Goal: Answer question/provide support: Share knowledge or assist other users

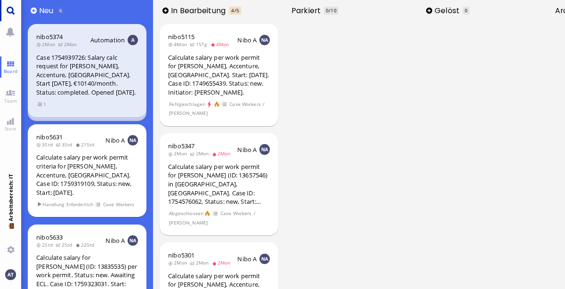
click at [9, 3] on link "Main menu" at bounding box center [10, 10] width 21 height 21
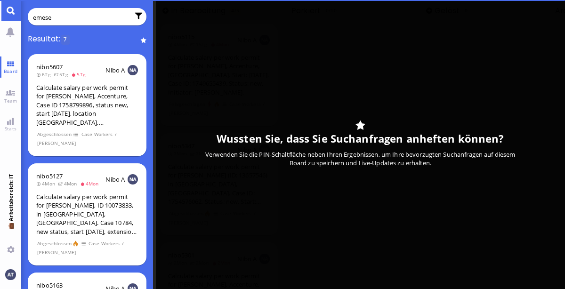
type input "emese"
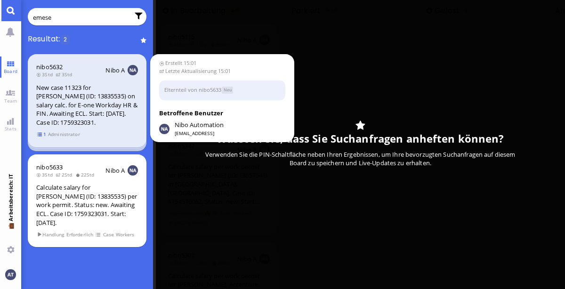
click at [42, 134] on span "1" at bounding box center [41, 134] width 9 height 8
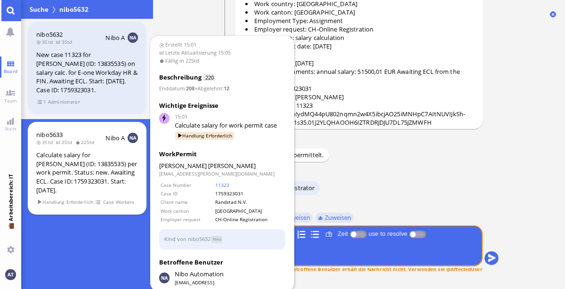
click at [42, 134] on span "nibo5633" at bounding box center [49, 134] width 26 height 8
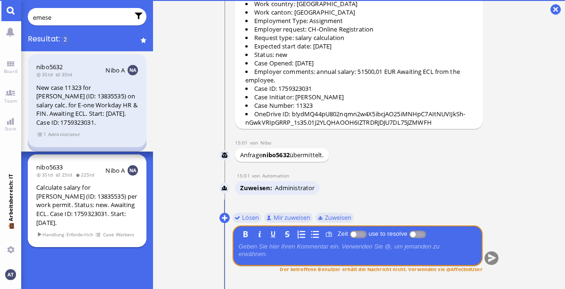
click at [73, 180] on div "nibo5633 3Std 2Std 22Std Nibo A Calculate salary for [PERSON_NAME] (ID: 1383553…" at bounding box center [87, 200] width 119 height 93
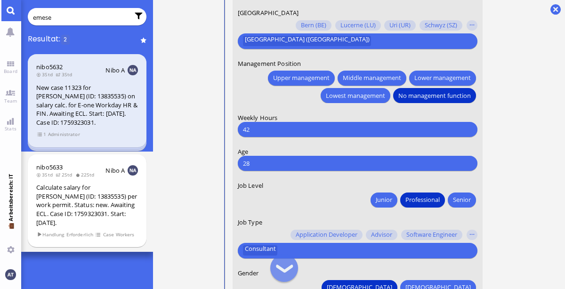
scroll to position [-27, 0]
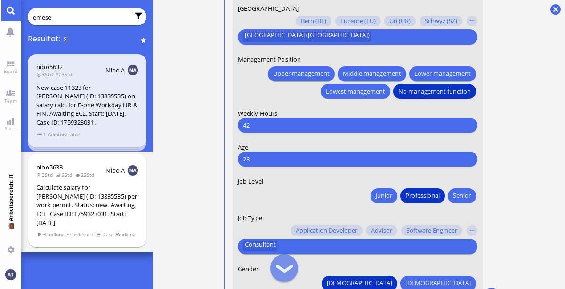
click at [264, 119] on div "42 Bitte etwas eingeben" at bounding box center [357, 125] width 240 height 15
click at [262, 125] on input "42" at bounding box center [356, 126] width 229 height 10
type input "40"
click at [513, 102] on nitautoscroll "15:01 von Automation Automation Calculate eligible salary for work permit 15:01…" at bounding box center [359, 144] width 311 height 289
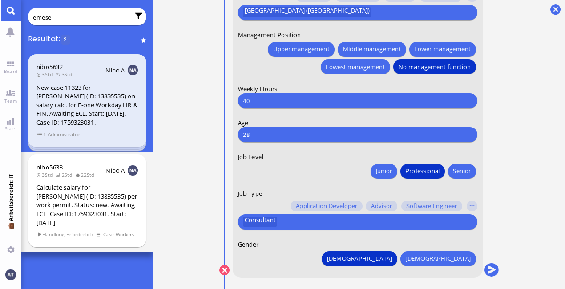
scroll to position [0, 0]
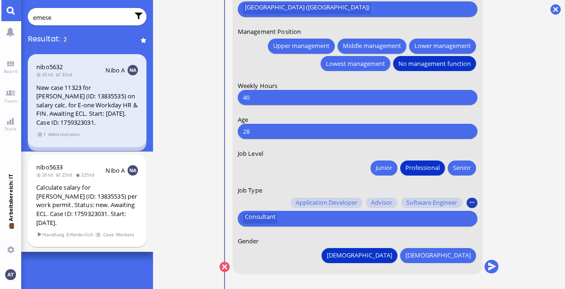
click at [469, 203] on button "button" at bounding box center [472, 203] width 10 height 10
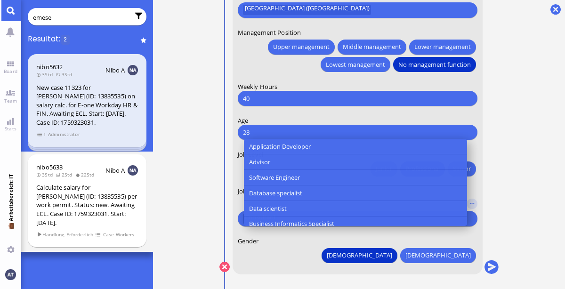
click at [524, 220] on ticket "15:01 von Automation Automation Calculate eligible salary for work permit 15:01…" at bounding box center [359, 144] width 412 height 289
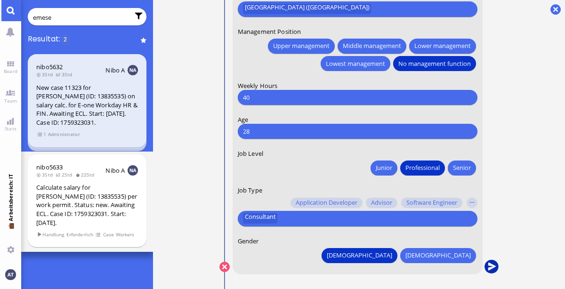
click at [492, 269] on button "submit" at bounding box center [491, 267] width 14 height 14
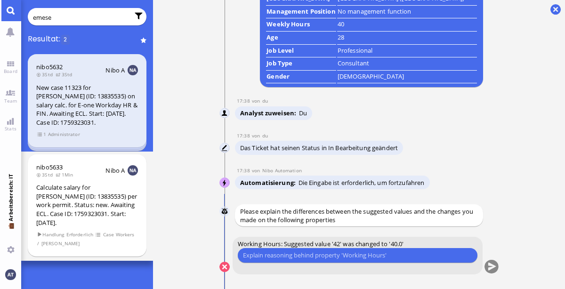
click at [413, 253] on input "text" at bounding box center [356, 256] width 229 height 10
click at [422, 258] on input "I assume it's 40 hours because he's from [GEOGRAPHIC_DATA]" at bounding box center [356, 256] width 229 height 10
click at [375, 256] on input "I assume it's 40 hours because he's from [GEOGRAPHIC_DATA]" at bounding box center [356, 256] width 229 height 10
click at [357, 256] on input "I assume it's 40 hours because he's from [GEOGRAPHIC_DATA]" at bounding box center [356, 256] width 229 height 10
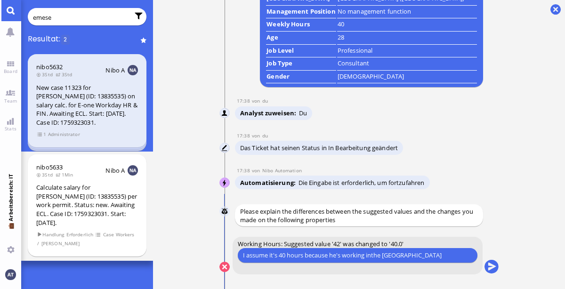
type input "I assume it's 40 hours because he's working in the [GEOGRAPHIC_DATA]"
click at [428, 257] on input "I assume it's 40 hours because he's working in the [GEOGRAPHIC_DATA]" at bounding box center [356, 256] width 229 height 10
click at [494, 266] on button "submit" at bounding box center [491, 267] width 14 height 14
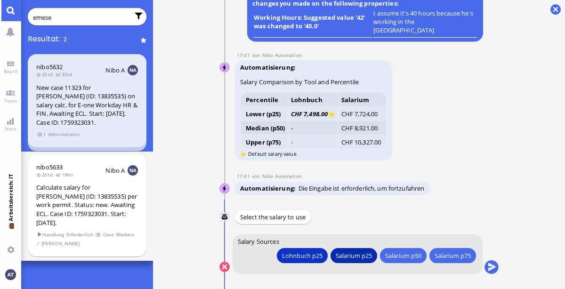
click at [345, 253] on div "Salarium p25" at bounding box center [353, 256] width 36 height 10
click at [493, 269] on button "submit" at bounding box center [491, 267] width 14 height 14
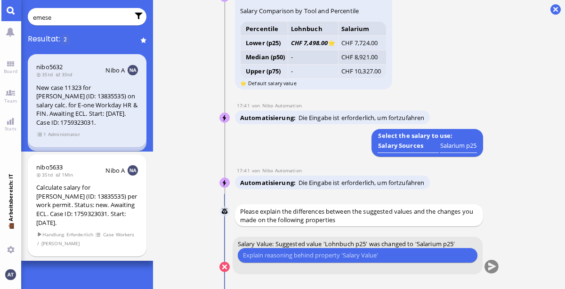
click at [306, 257] on input "text" at bounding box center [356, 256] width 229 height 10
type input "n"
type input "d"
click at [373, 257] on input "the job titles from the Lohnbuch don't fit his job enough" at bounding box center [356, 256] width 229 height 10
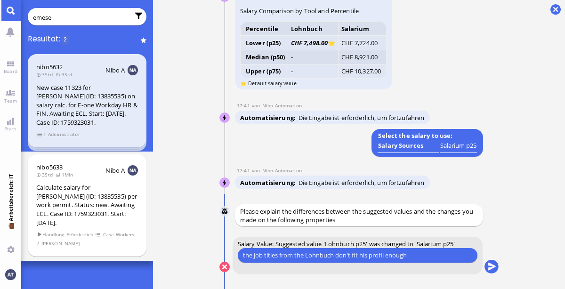
type input "the job titles from the Lohnbuch don't fit his profile enough"
click at [492, 268] on button "submit" at bounding box center [491, 267] width 14 height 14
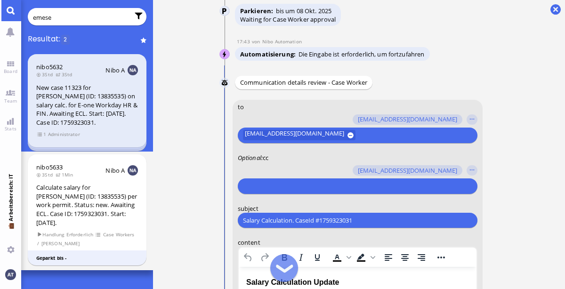
scroll to position [-308, 0]
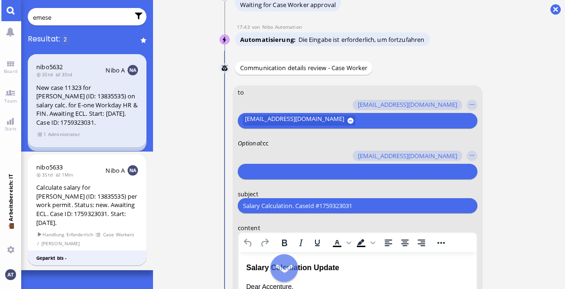
click at [381, 172] on input "text" at bounding box center [355, 172] width 226 height 10
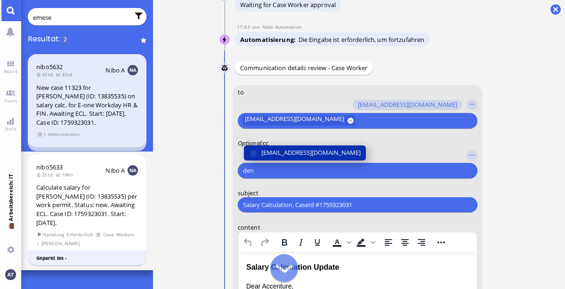
type input "den"
click at [325, 148] on span "[EMAIL_ADDRESS][DOMAIN_NAME]" at bounding box center [310, 153] width 99 height 10
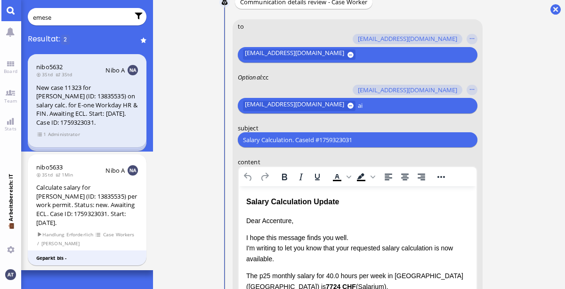
scroll to position [-242, 0]
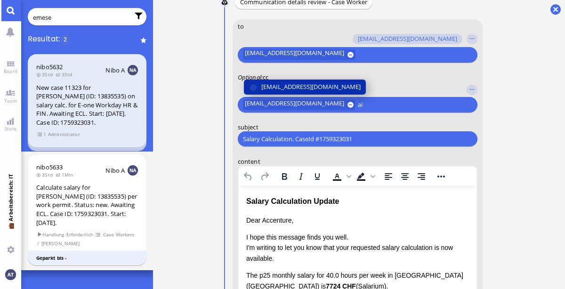
type input "ai"
click at [340, 83] on span "[EMAIL_ADDRESS][DOMAIN_NAME]" at bounding box center [310, 87] width 99 height 10
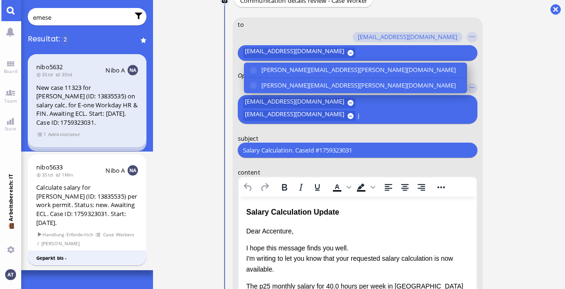
scroll to position [-252, 0]
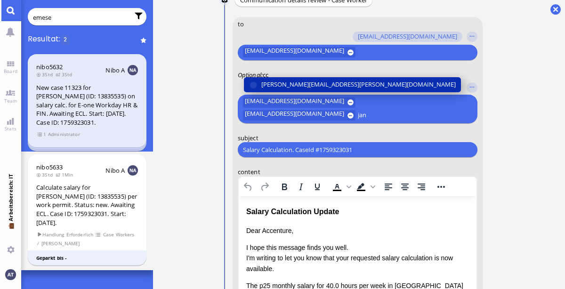
type input "jan"
click at [310, 84] on span "[PERSON_NAME][EMAIL_ADDRESS][PERSON_NAME][DOMAIN_NAME]" at bounding box center [358, 85] width 194 height 10
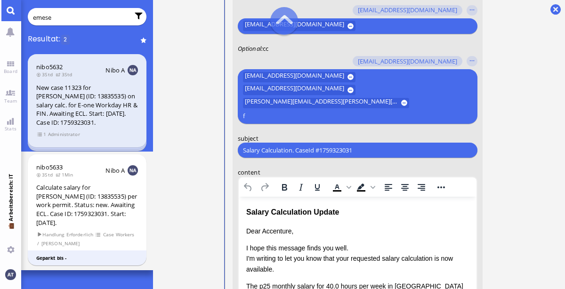
scroll to position [-252, 0]
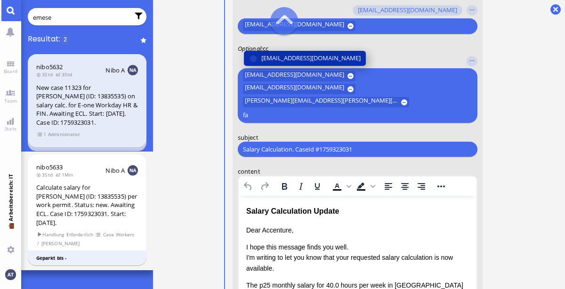
type input "fa"
click at [340, 63] on span "[EMAIL_ADDRESS][DOMAIN_NAME]" at bounding box center [310, 58] width 99 height 10
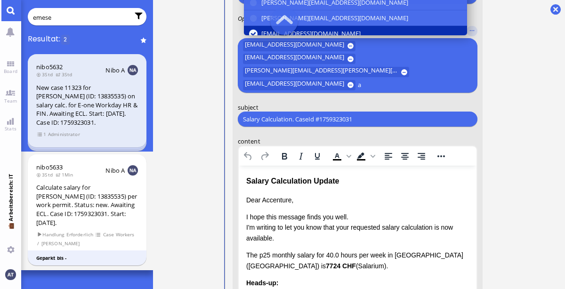
scroll to position [-221, 0]
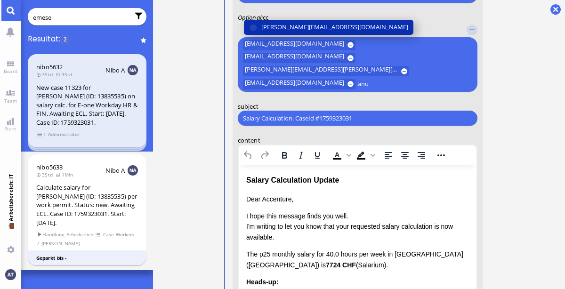
type input "anu"
click at [325, 23] on span "[PERSON_NAME][EMAIL_ADDRESS][DOMAIN_NAME]" at bounding box center [334, 27] width 147 height 10
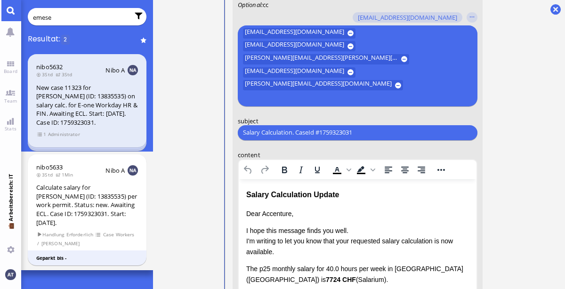
click at [529, 144] on ticket "15:01 von Automation Automation Calculate eligible salary for work permit 15:01…" at bounding box center [359, 144] width 412 height 289
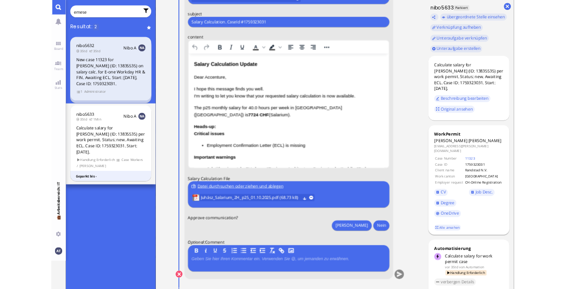
scroll to position [-232, 0]
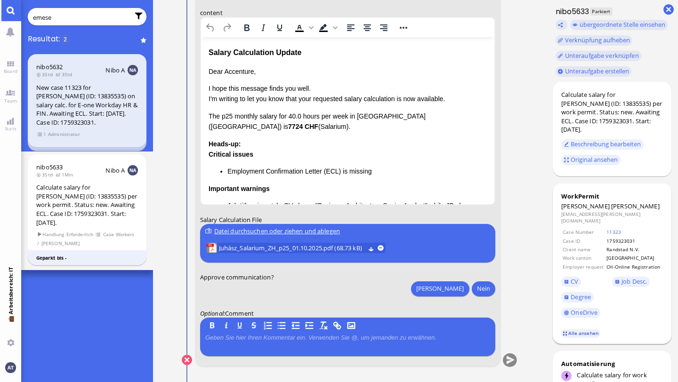
click at [565, 289] on link "Alle ansehen" at bounding box center [581, 334] width 40 height 8
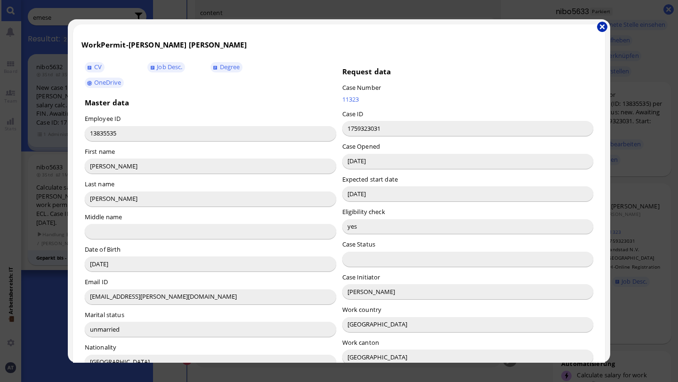
click at [565, 29] on button "button" at bounding box center [602, 27] width 10 height 10
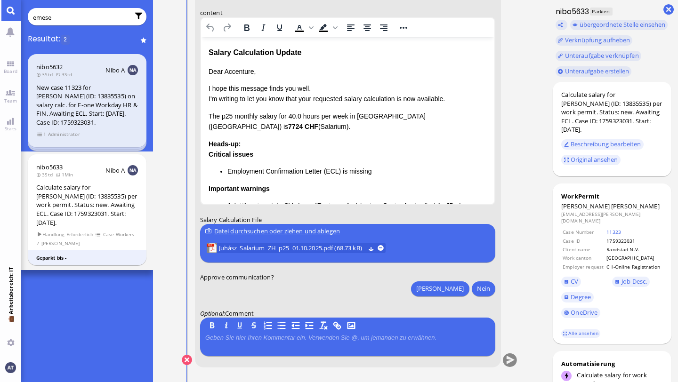
click at [242, 70] on p "Dear Accenture," at bounding box center [347, 71] width 279 height 10
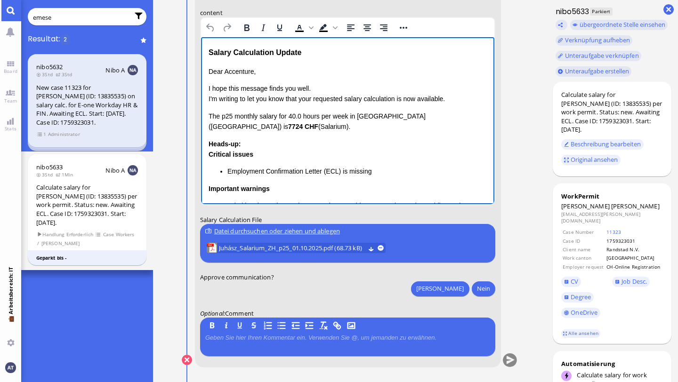
click at [242, 70] on p "Dear Accenture," at bounding box center [347, 71] width 279 height 10
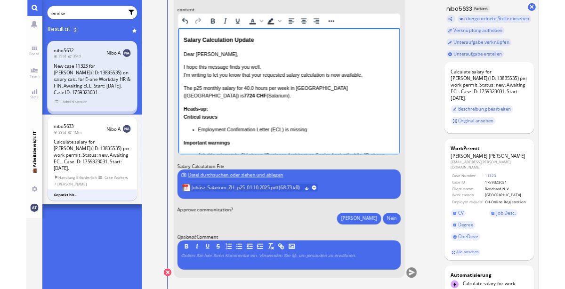
scroll to position [-110, 0]
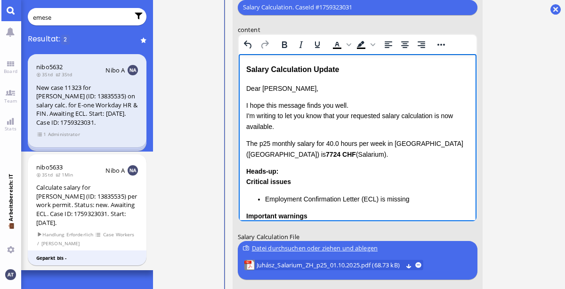
click at [323, 176] on div "Critical issues Employment Confirmation Letter (ECL) is missing" at bounding box center [357, 190] width 223 height 28
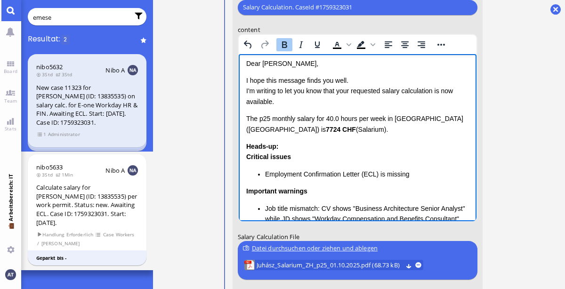
scroll to position [50, 0]
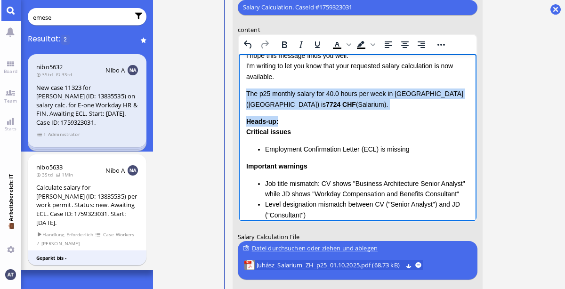
drag, startPoint x: 261, startPoint y: 91, endPoint x: 337, endPoint y: 124, distance: 82.2
click at [337, 124] on div "Dear [PERSON_NAME], I hope this message finds you well. I'm writing to let you …" at bounding box center [357, 182] width 223 height 298
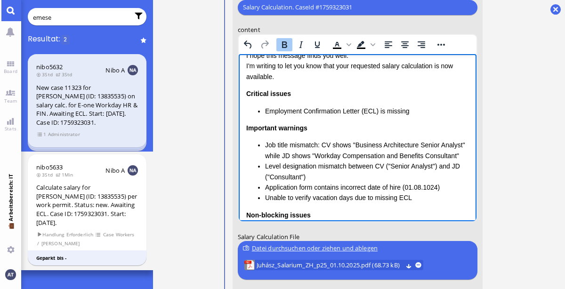
click at [245, 94] on html "Salary Calculation Update Dear [PERSON_NAME], I hope this message finds you wel…" at bounding box center [357, 163] width 238 height 318
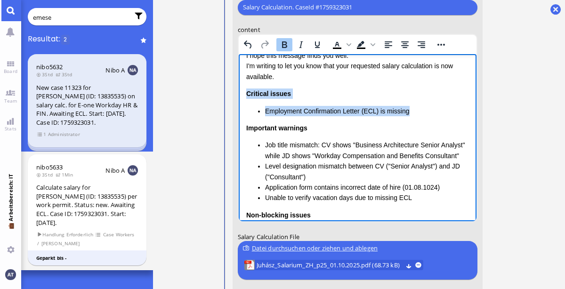
drag, startPoint x: 247, startPoint y: 94, endPoint x: 411, endPoint y: 116, distance: 165.4
click at [411, 116] on div "Critical issues Employment Confirmation Letter (ECL) is missing Important warni…" at bounding box center [357, 162] width 223 height 149
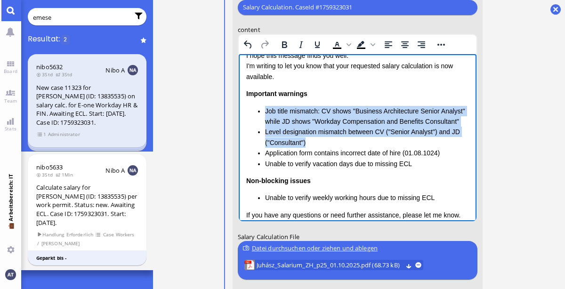
drag, startPoint x: 263, startPoint y: 110, endPoint x: 432, endPoint y: 141, distance: 171.9
click at [432, 141] on ul "Job title mismatch: CV shows "Business Architecture Senior Analyst" while JD sh…" at bounding box center [357, 136] width 223 height 63
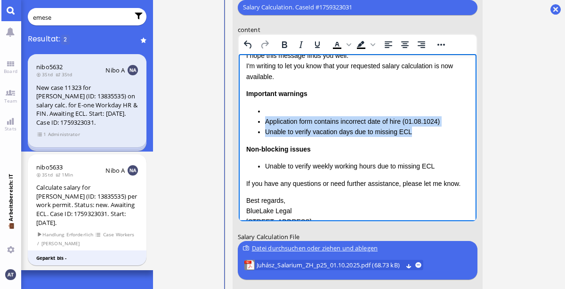
drag, startPoint x: 264, startPoint y: 121, endPoint x: 426, endPoint y: 133, distance: 162.4
click at [426, 133] on ul "Application form contains incorrect date of hire (01.08.1024) Unable to verify …" at bounding box center [357, 121] width 223 height 32
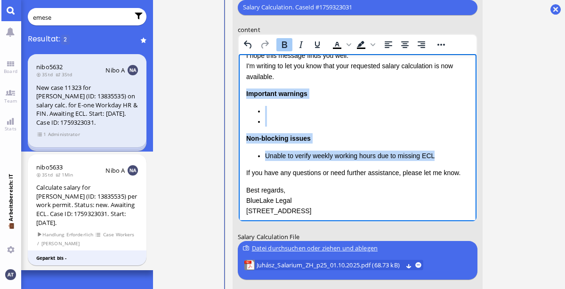
drag, startPoint x: 246, startPoint y: 91, endPoint x: 445, endPoint y: 158, distance: 209.7
click at [445, 158] on div "Important warnings Non-blocking issues Unable to verify weekly working hours du…" at bounding box center [357, 124] width 223 height 73
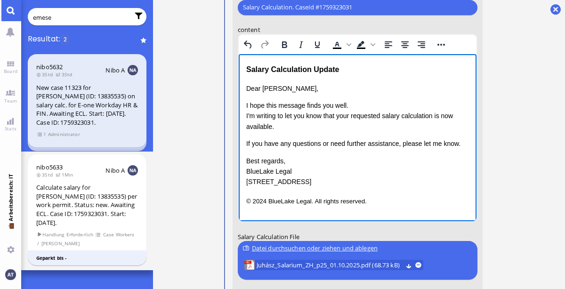
scroll to position [0, 0]
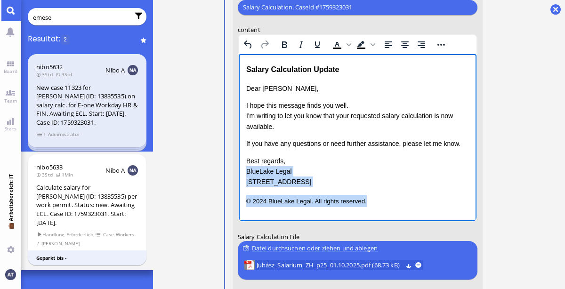
drag, startPoint x: 247, startPoint y: 171, endPoint x: 408, endPoint y: 219, distance: 168.6
click at [408, 216] on html "Salary Calculation Update Dear [PERSON_NAME], I hope this message finds you wel…" at bounding box center [357, 135] width 238 height 162
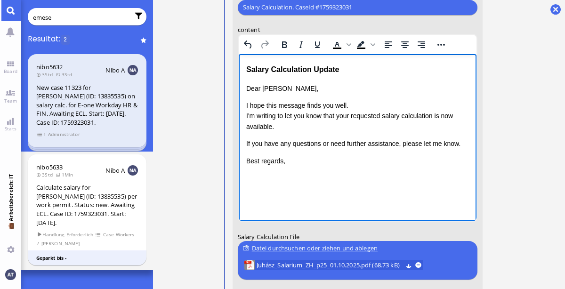
click at [355, 175] on html "Salary Calculation Update Dear [PERSON_NAME], I hope this message finds you wel…" at bounding box center [357, 114] width 238 height 121
click at [362, 269] on span "Juhász_Salarium_ZH_p25_01.10.2025.pdf (68.73 kB)" at bounding box center [329, 265] width 146 height 10
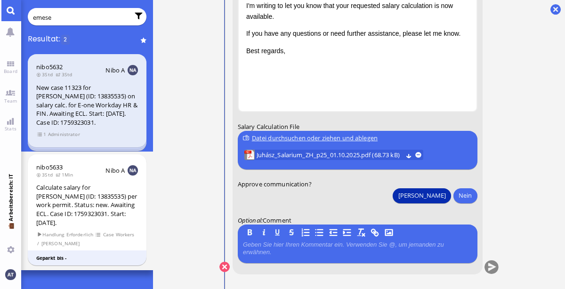
click at [442, 192] on button "[PERSON_NAME]" at bounding box center [422, 195] width 58 height 15
click at [492, 269] on button "submit" at bounding box center [491, 267] width 14 height 14
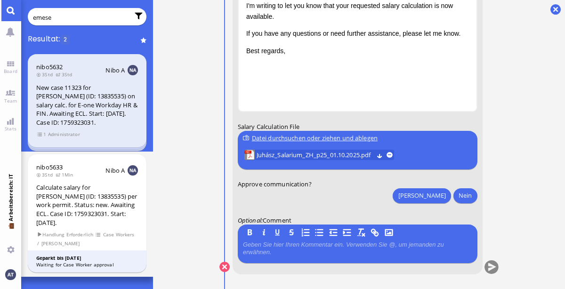
click at [108, 16] on input "emese" at bounding box center [81, 17] width 96 height 10
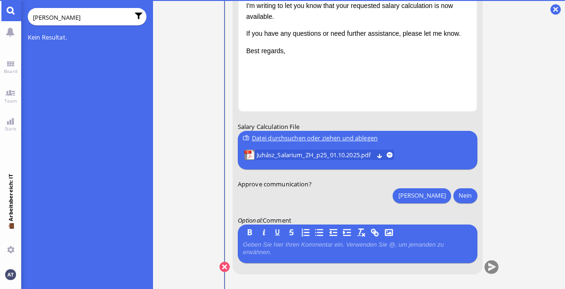
type input "[PERSON_NAME]"
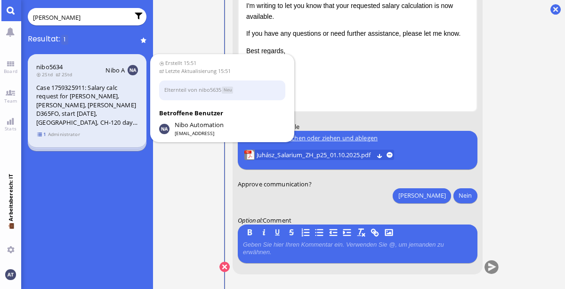
click at [42, 135] on span "1" at bounding box center [41, 134] width 9 height 8
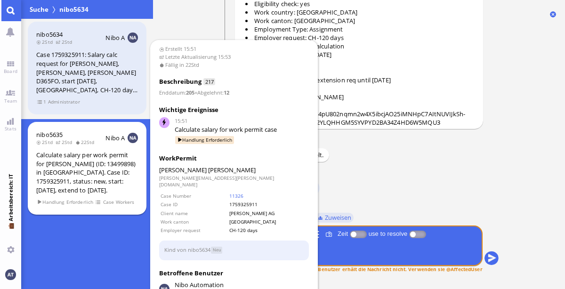
click at [104, 145] on header "nibo5635 2Std 2Std 22Std Nibo A" at bounding box center [87, 137] width 102 height 15
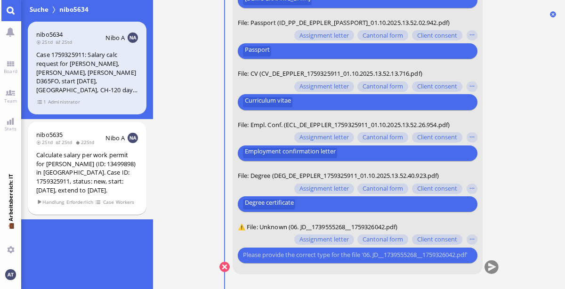
click at [368, 257] on input "text" at bounding box center [355, 255] width 226 height 10
click at [475, 238] on button "button" at bounding box center [472, 239] width 10 height 10
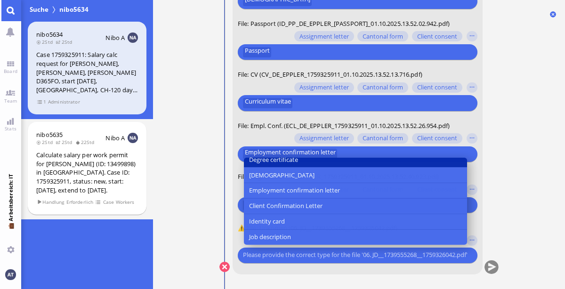
scroll to position [76, 0]
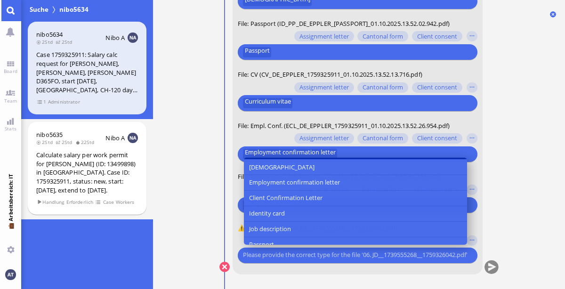
click at [416, 229] on button "Job description" at bounding box center [354, 230] width 223 height 16
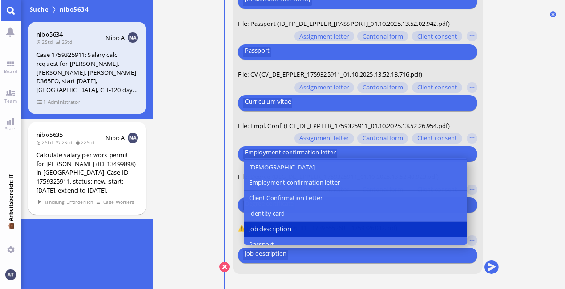
click at [523, 218] on ticket "15:51 von Automation Automation Calculate eligible salary for work permit 15:51…" at bounding box center [359, 144] width 412 height 289
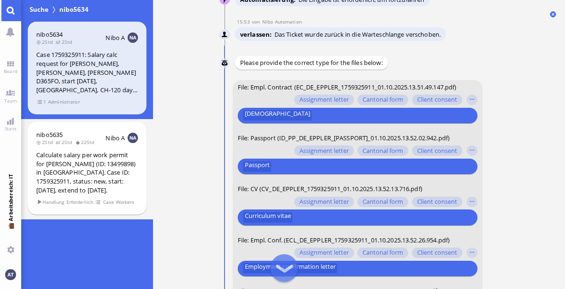
scroll to position [0, 0]
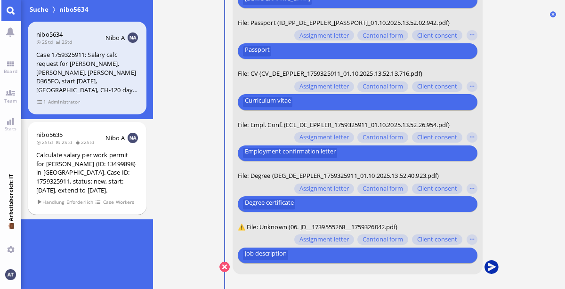
click at [491, 268] on button "submit" at bounding box center [491, 267] width 14 height 14
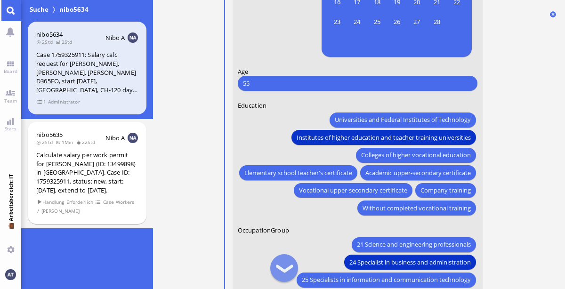
scroll to position [-240, 0]
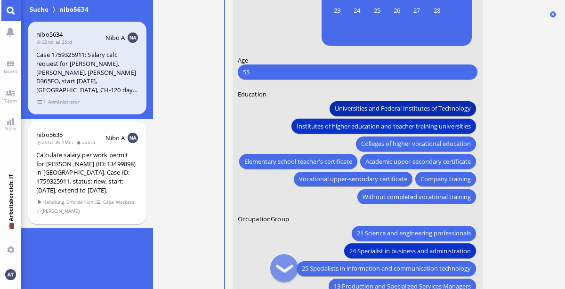
click at [439, 101] on button "Universities and Federal Institutes of Technology" at bounding box center [402, 108] width 146 height 15
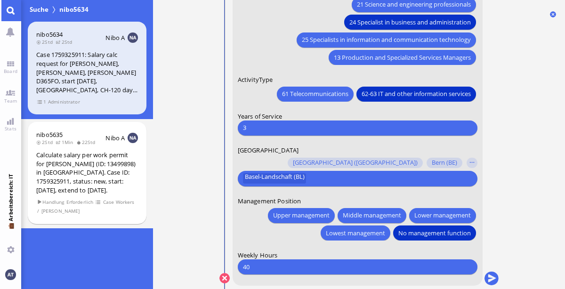
scroll to position [0, 0]
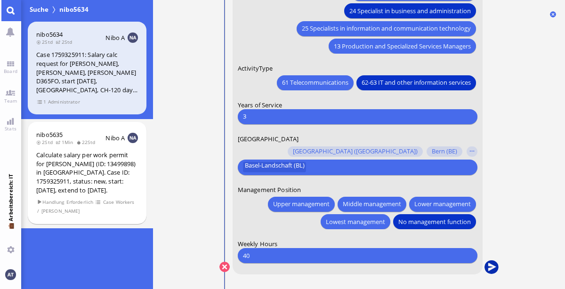
click at [491, 267] on button "submit" at bounding box center [491, 267] width 14 height 14
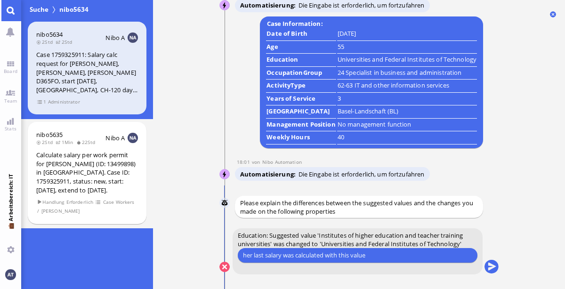
type input "her last salary was calculated with this value"
click at [491, 265] on button "submit" at bounding box center [491, 267] width 14 height 14
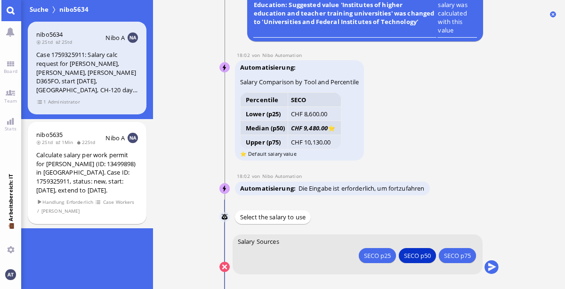
click at [491, 265] on button "submit" at bounding box center [491, 267] width 14 height 14
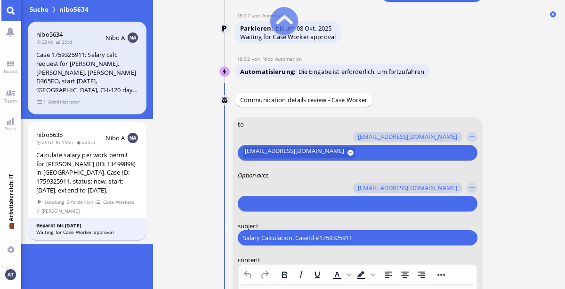
scroll to position [-346, 0]
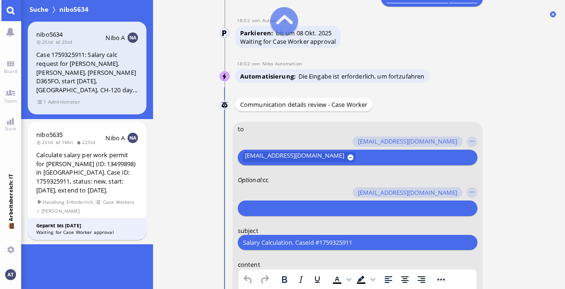
click at [287, 212] on input "text" at bounding box center [355, 208] width 226 height 10
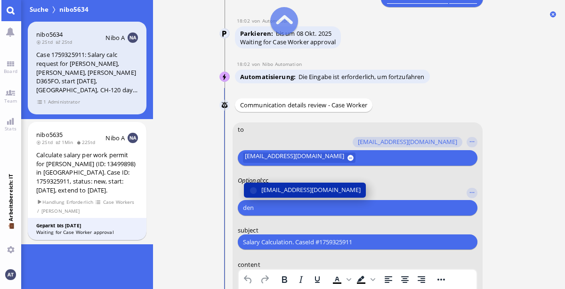
type input "den"
click at [277, 187] on span "[EMAIL_ADDRESS][DOMAIN_NAME]" at bounding box center [310, 190] width 99 height 10
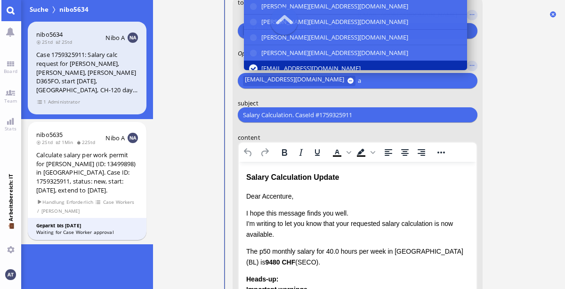
scroll to position [-217, 0]
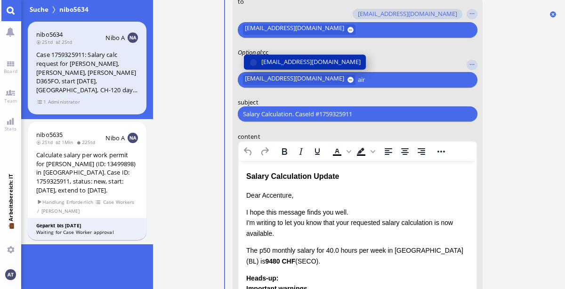
type input "air"
click at [314, 57] on span "[EMAIL_ADDRESS][DOMAIN_NAME]" at bounding box center [310, 62] width 99 height 10
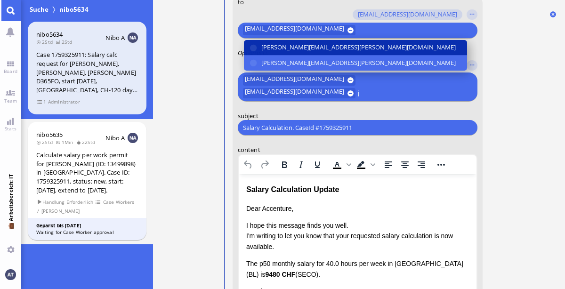
scroll to position [-230, 0]
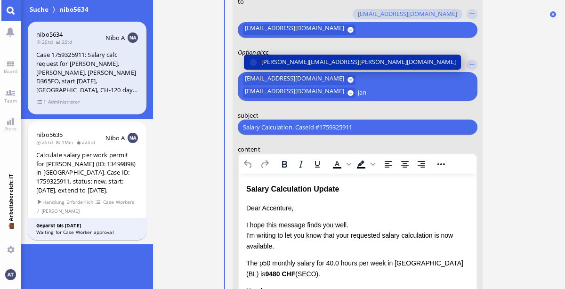
type input "jan"
click at [304, 59] on span "[PERSON_NAME][EMAIL_ADDRESS][PERSON_NAME][DOMAIN_NAME]" at bounding box center [358, 62] width 194 height 10
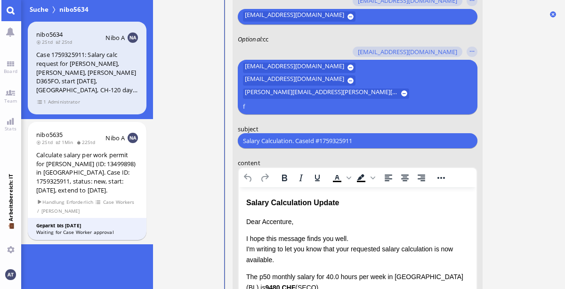
scroll to position [-243, 0]
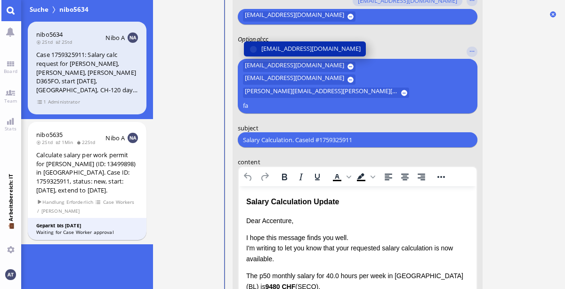
type input "fa"
click at [296, 54] on button "[EMAIL_ADDRESS][DOMAIN_NAME]" at bounding box center [304, 48] width 122 height 15
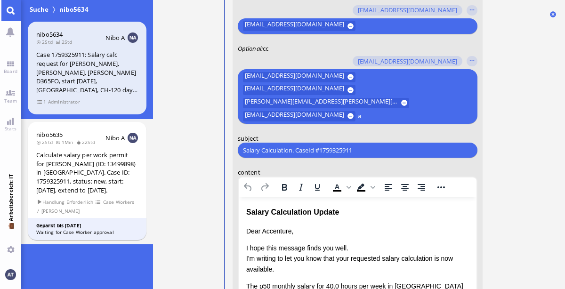
scroll to position [-252, 0]
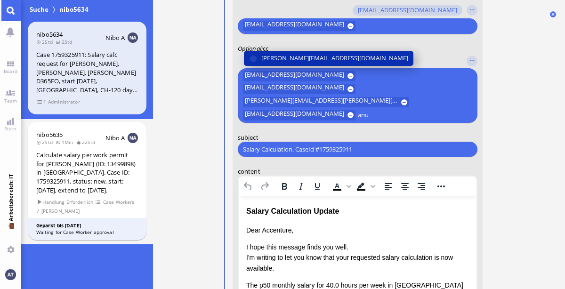
type input "anu"
click at [291, 53] on span "[PERSON_NAME][EMAIL_ADDRESS][DOMAIN_NAME]" at bounding box center [334, 58] width 147 height 10
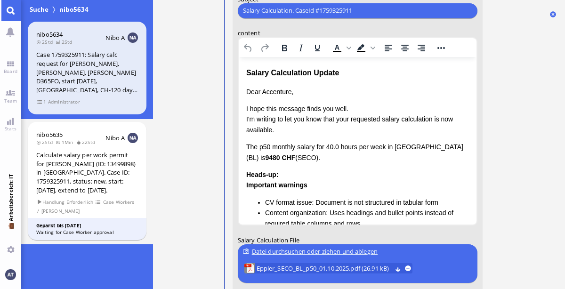
click at [514, 93] on nitautoscroll "15:51 von Automation Automation Calculate eligible salary for work permit 15:51…" at bounding box center [359, 144] width 311 height 289
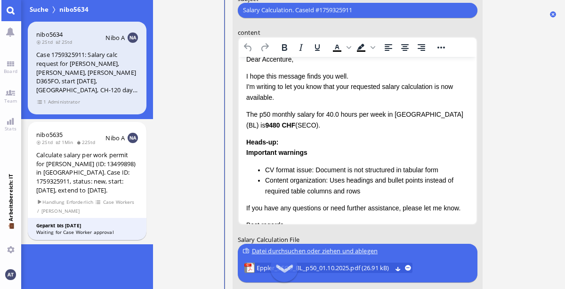
scroll to position [0, 0]
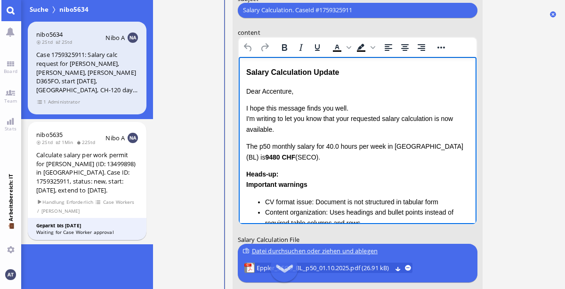
click at [244, 112] on html "Salary Calculation Update Dear Accenture, I hope this message finds you well. I…" at bounding box center [357, 185] width 238 height 256
drag, startPoint x: 245, startPoint y: 144, endPoint x: 333, endPoint y: 157, distance: 89.0
click at [333, 157] on p "The p50 monthly salary for 40.0 hours per week in [GEOGRAPHIC_DATA] (BL) is 948…" at bounding box center [357, 151] width 223 height 21
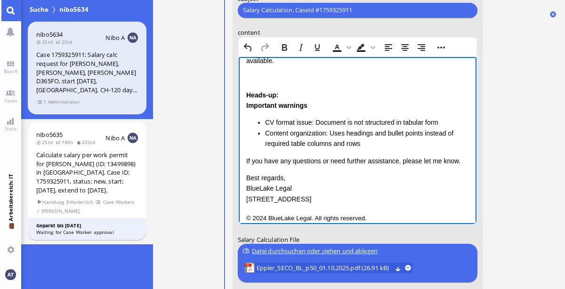
scroll to position [70, 0]
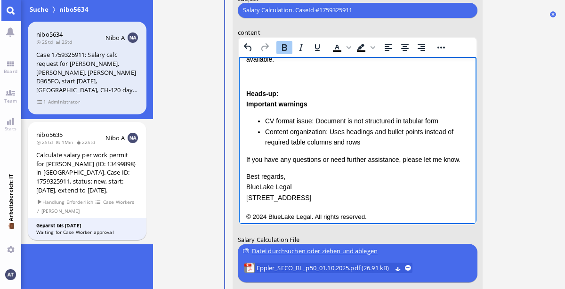
drag, startPoint x: 246, startPoint y: 90, endPoint x: 354, endPoint y: 127, distance: 114.1
click at [356, 127] on html "Salary Calculation Update Dear Accenture, I hope this message finds you well. I…" at bounding box center [357, 108] width 238 height 245
click at [283, 82] on div "Dear Accenture, I hope this message finds you well. I'm writing to let you know…" at bounding box center [357, 109] width 223 height 187
click at [247, 91] on strong "Heads-up:" at bounding box center [262, 93] width 32 height 8
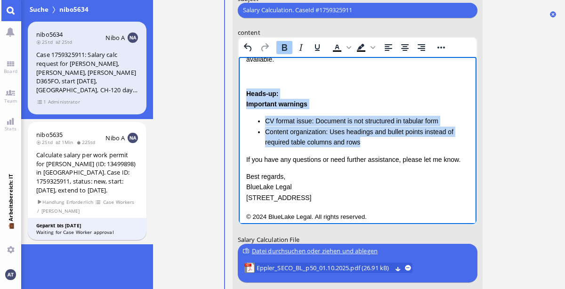
drag, startPoint x: 246, startPoint y: 91, endPoint x: 366, endPoint y: 140, distance: 129.5
click at [366, 140] on div "Heads-up: Important warnings CV format issue: Document is not structured in tab…" at bounding box center [357, 117] width 223 height 59
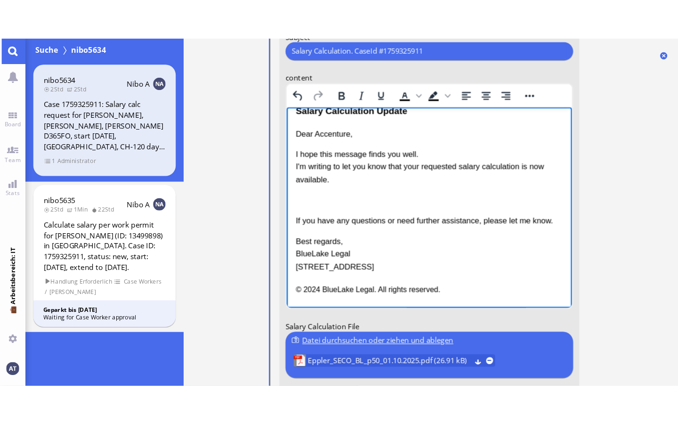
scroll to position [0, 0]
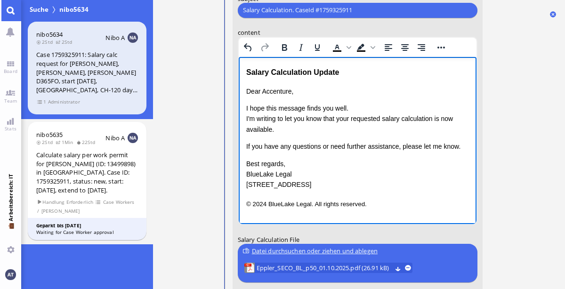
click at [247, 172] on p "Best regards, BlueLake Legal [STREET_ADDRESS]" at bounding box center [357, 174] width 223 height 32
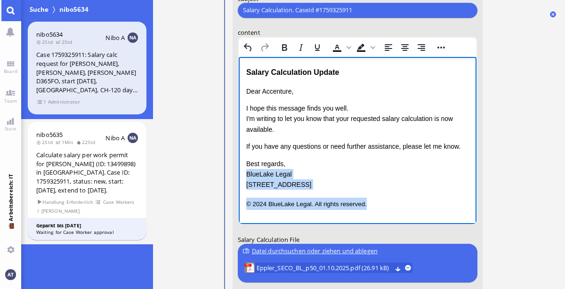
drag, startPoint x: 247, startPoint y: 172, endPoint x: 381, endPoint y: 214, distance: 140.3
click at [381, 214] on html "Salary Calculation Update Dear Accenture, I hope this message finds you well. I…" at bounding box center [357, 138] width 238 height 162
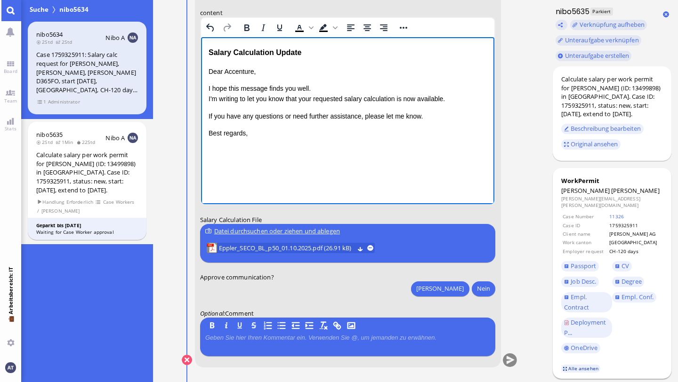
click at [565, 289] on link "Alle ansehen" at bounding box center [581, 369] width 40 height 8
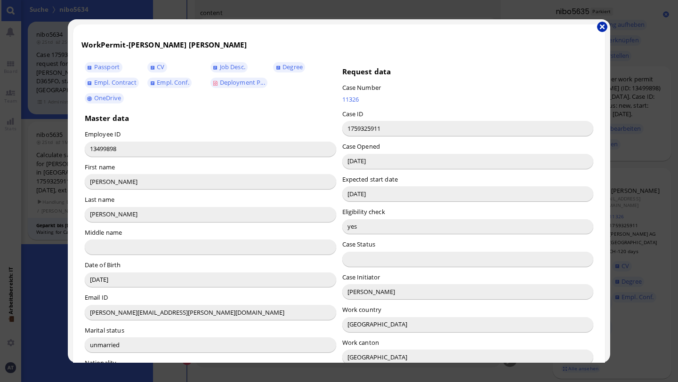
click at [565, 28] on button "button" at bounding box center [602, 27] width 10 height 10
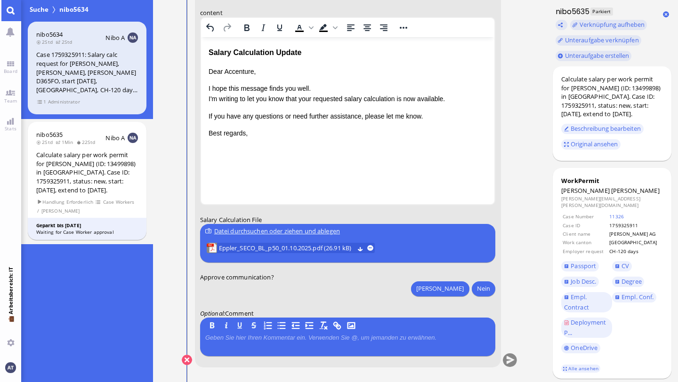
click at [242, 69] on p "Dear Accenture," at bounding box center [347, 71] width 279 height 10
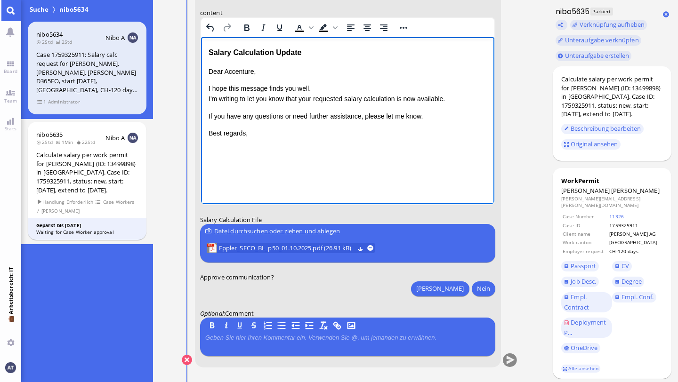
click at [242, 69] on p "Dear Accenture," at bounding box center [347, 71] width 279 height 10
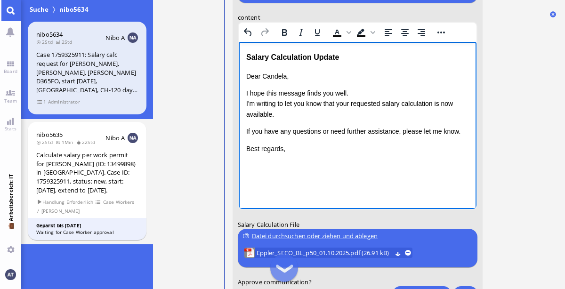
scroll to position [-96, 0]
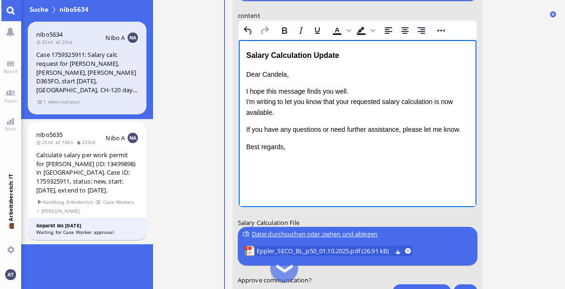
click at [390, 153] on html "Salary Calculation Update Dear [PERSON_NAME], I hope this message finds you wel…" at bounding box center [357, 100] width 238 height 121
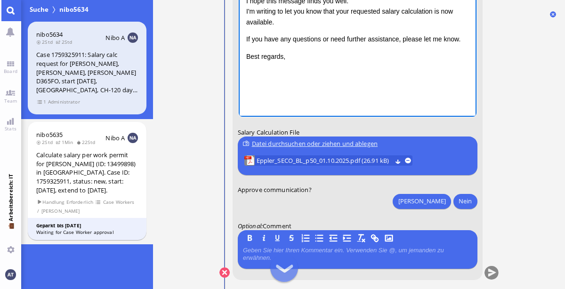
scroll to position [0, 0]
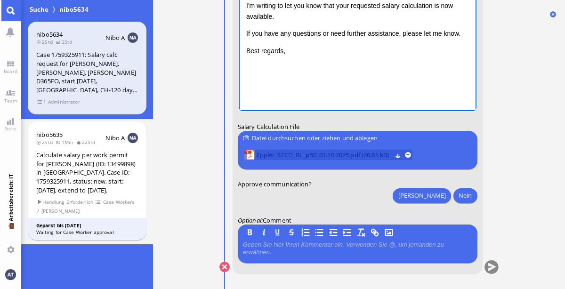
click at [366, 156] on span "Eppler_SECO_BL_p50_01.10.2025.pdf (26.91 kB)" at bounding box center [323, 155] width 135 height 10
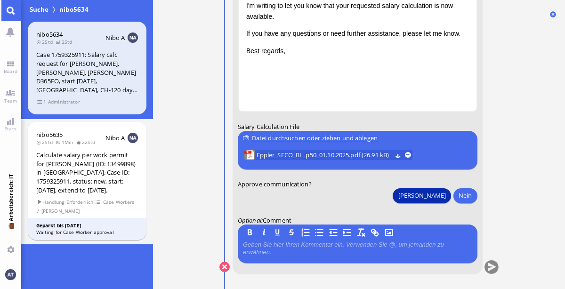
click at [441, 197] on button "[PERSON_NAME]" at bounding box center [422, 195] width 58 height 15
click at [493, 269] on button "submit" at bounding box center [491, 267] width 14 height 14
click at [10, 60] on link "Board" at bounding box center [10, 67] width 21 height 21
